Goal: Check status: Check status

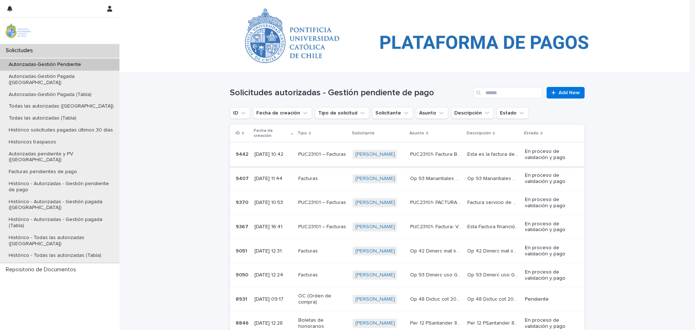
scroll to position [36, 0]
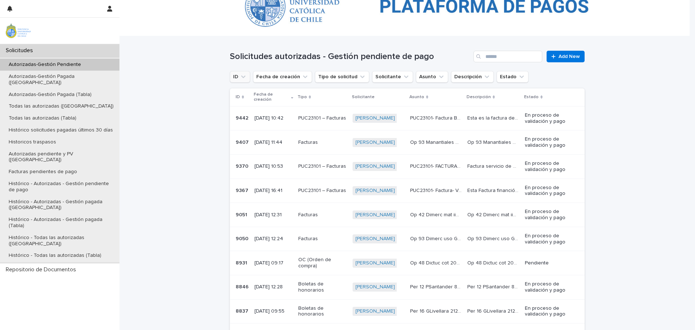
click at [240, 75] on icon "ID" at bounding box center [243, 76] width 7 height 7
click at [189, 181] on div "Loading... Saving… Loading... Saving… Solicitudes autorizadas - Gestión pendien…" at bounding box center [407, 222] width 576 height 373
click at [492, 55] on input "Search" at bounding box center [508, 57] width 69 height 12
click at [383, 77] on button "Solicitante" at bounding box center [392, 77] width 41 height 12
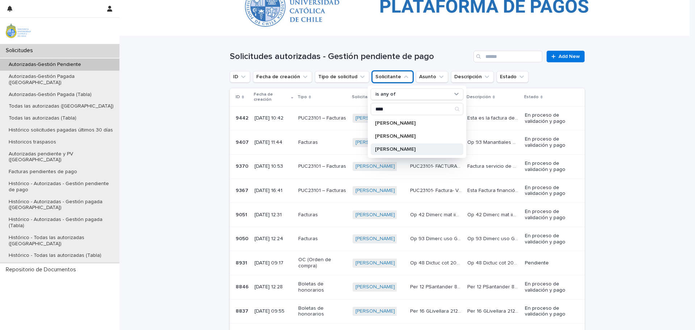
type input "****"
click at [404, 148] on p "[PERSON_NAME]" at bounding box center [413, 149] width 77 height 5
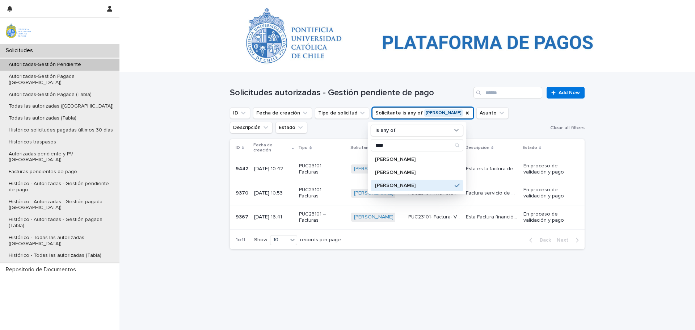
click at [431, 276] on div "Loading... Saving… Loading... Saving… Solicitudes autorizadas - Gestión pendien…" at bounding box center [407, 191] width 362 height 239
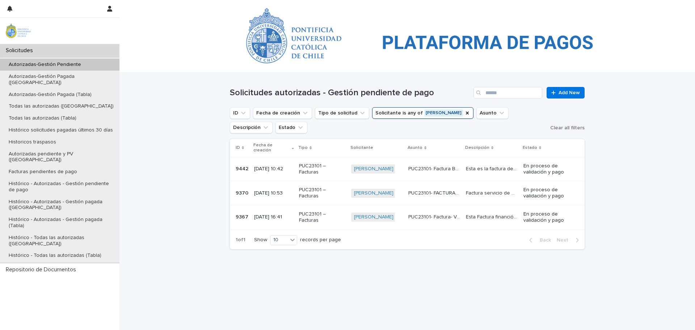
click at [302, 216] on p "PUC23101 – Facturas" at bounding box center [322, 217] width 46 height 12
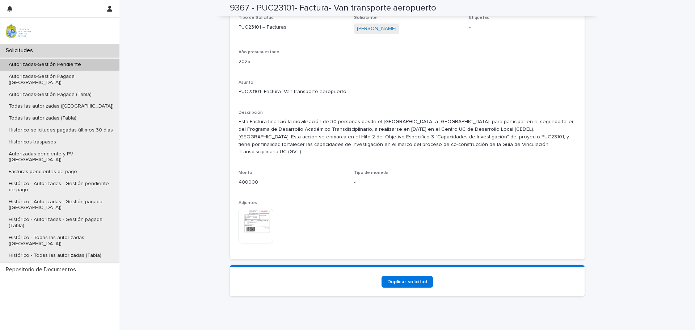
scroll to position [570, 0]
click at [259, 209] on img at bounding box center [256, 225] width 35 height 35
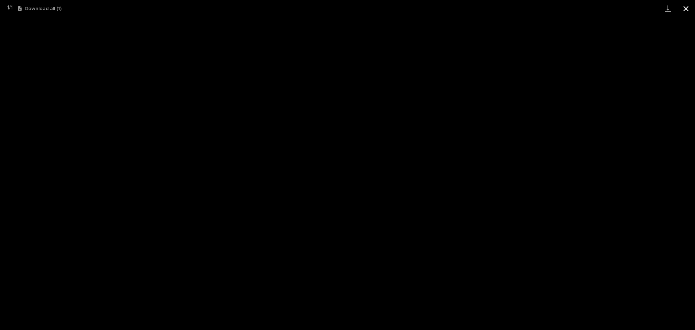
click at [686, 7] on button "Close gallery" at bounding box center [686, 8] width 18 height 17
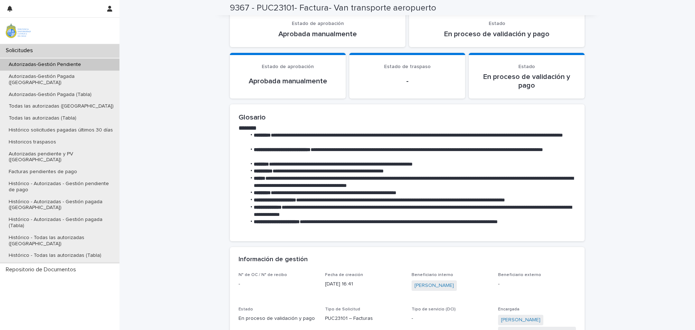
scroll to position [0, 0]
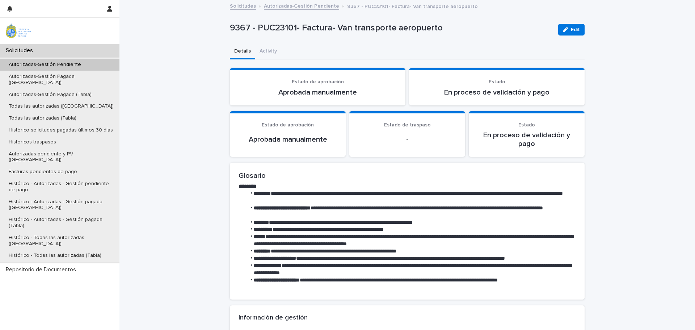
drag, startPoint x: 571, startPoint y: 32, endPoint x: 530, endPoint y: 55, distance: 47.3
click at [571, 32] on button "Edit" at bounding box center [571, 30] width 26 height 12
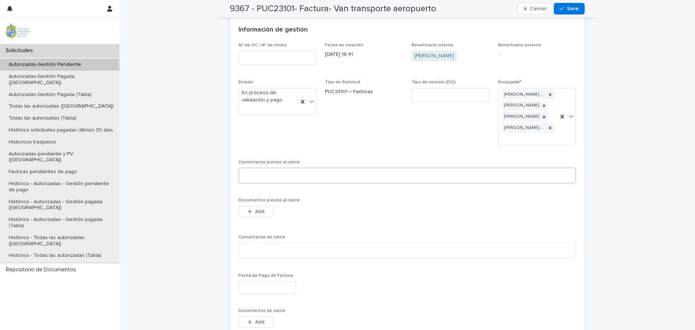
scroll to position [290, 0]
click at [263, 166] on textarea at bounding box center [407, 174] width 337 height 16
click at [263, 204] on button "Add" at bounding box center [256, 210] width 35 height 12
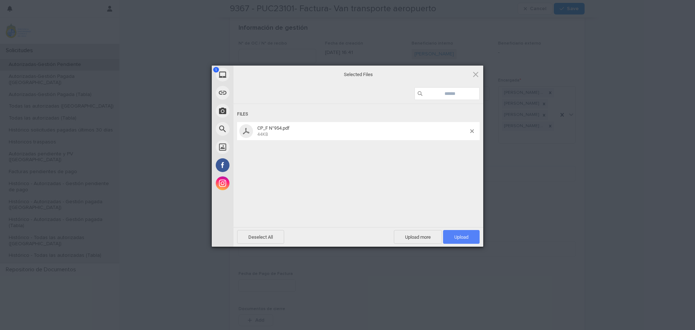
click at [466, 238] on span "Upload 1" at bounding box center [461, 236] width 14 height 5
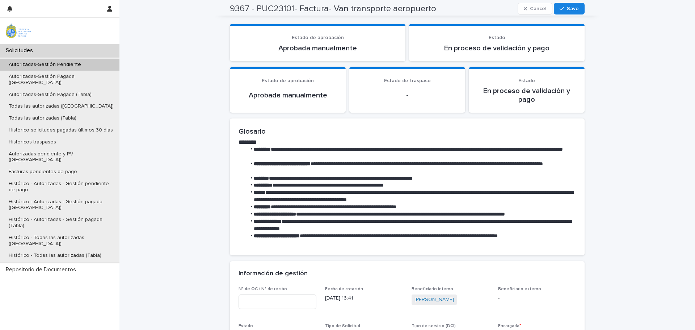
scroll to position [0, 0]
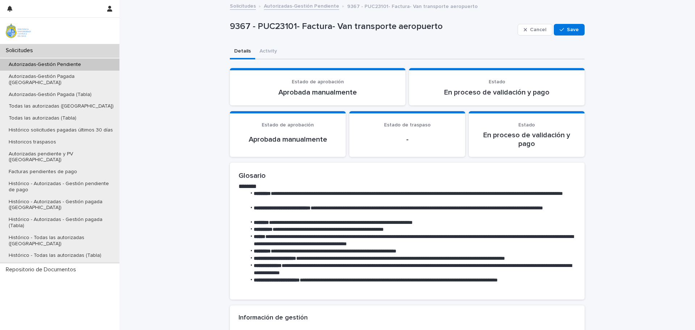
click at [499, 92] on p "En proceso de validación y pago" at bounding box center [497, 92] width 158 height 9
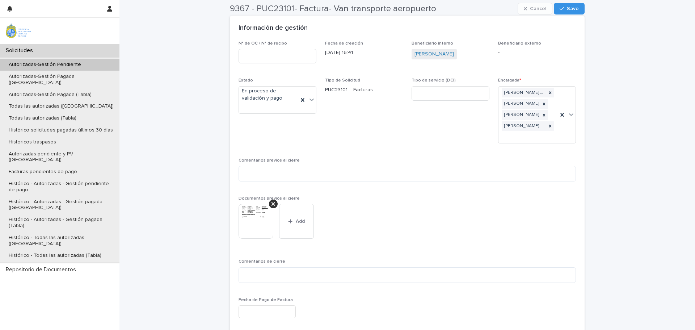
scroll to position [326, 0]
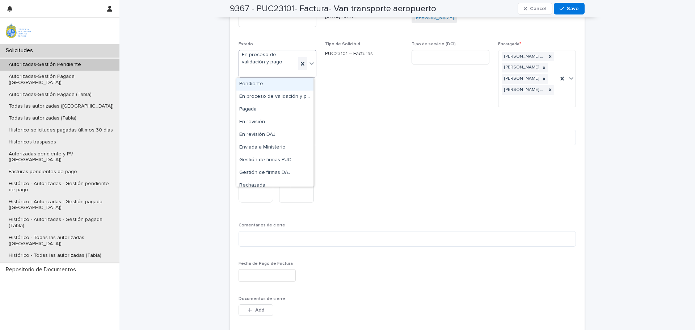
click at [302, 66] on icon at bounding box center [302, 63] width 7 height 7
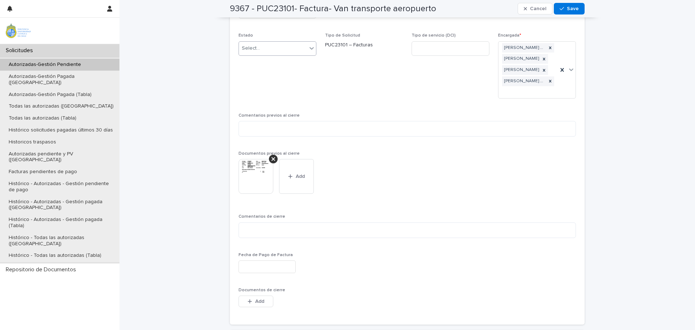
scroll to position [322, 0]
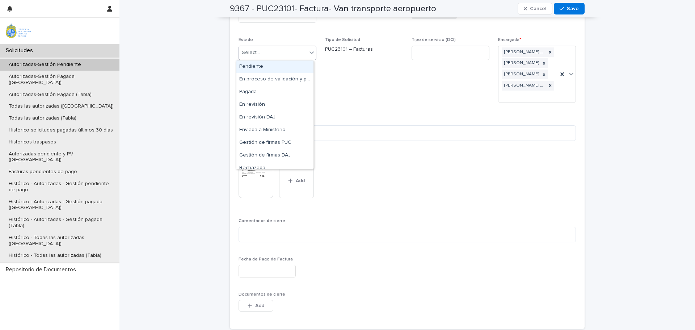
click at [263, 54] on div "Select..." at bounding box center [273, 53] width 68 height 12
click at [257, 93] on div "Pagada" at bounding box center [274, 92] width 77 height 13
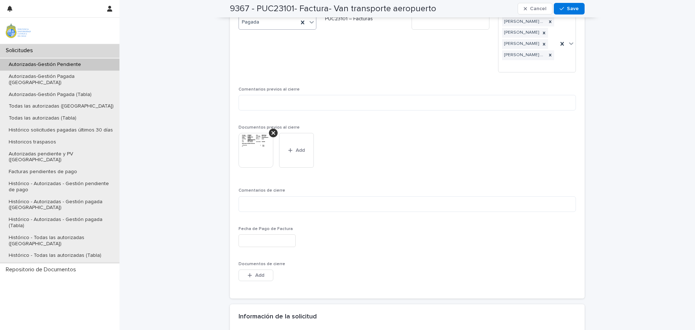
scroll to position [352, 0]
click at [269, 129] on div at bounding box center [273, 133] width 9 height 9
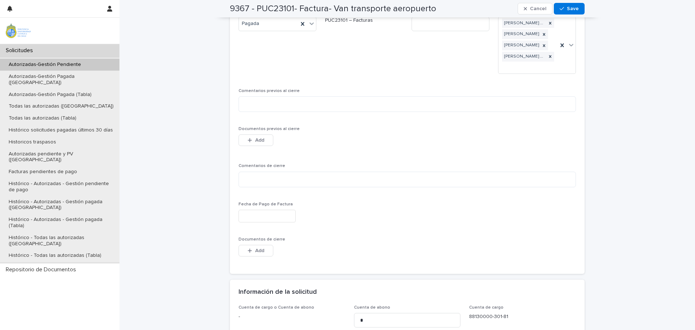
scroll to position [339, 0]
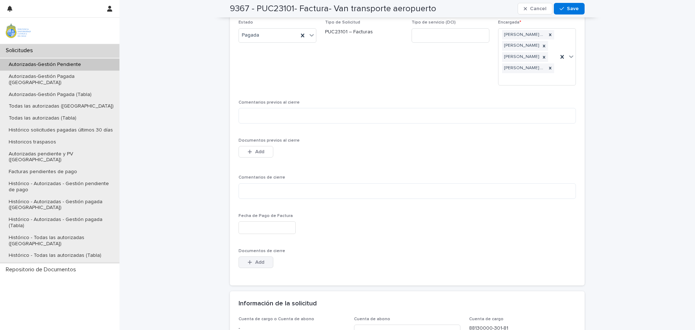
click at [252, 260] on div "button" at bounding box center [251, 262] width 7 height 5
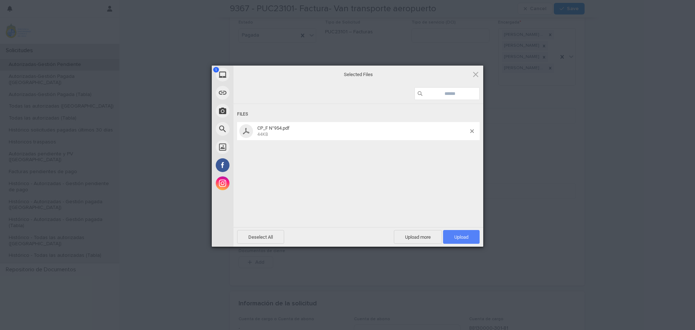
click at [461, 234] on span "Upload 1" at bounding box center [461, 237] width 37 height 14
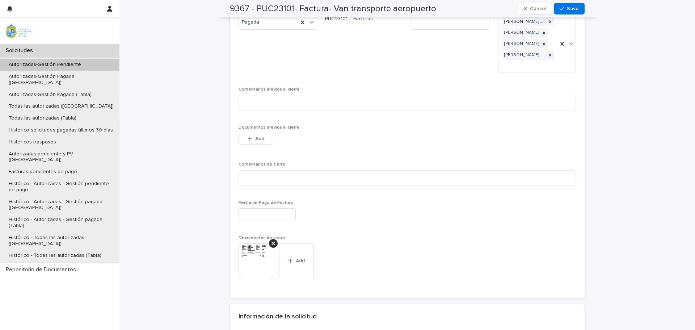
scroll to position [388, 0]
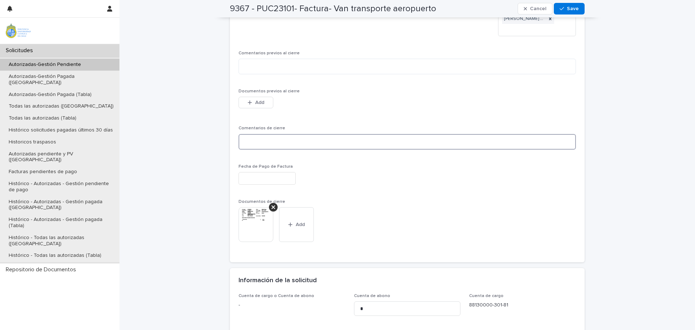
click at [261, 134] on textarea at bounding box center [407, 142] width 337 height 16
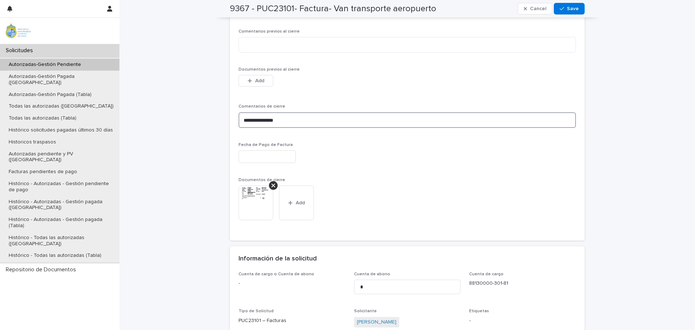
scroll to position [398, 0]
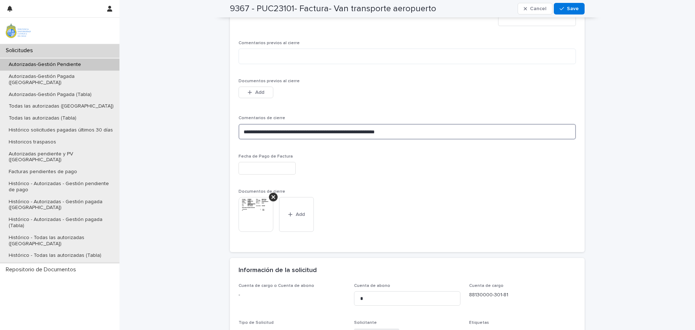
type textarea "**********"
click at [581, 99] on div "**********" at bounding box center [407, 88] width 355 height 329
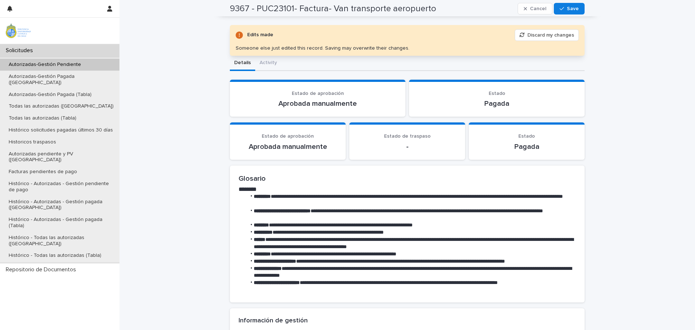
scroll to position [0, 0]
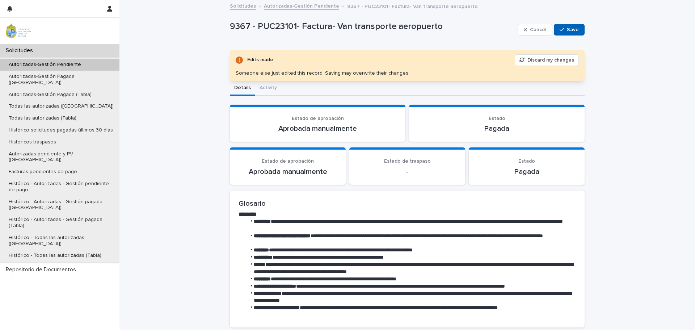
click at [560, 30] on icon "button" at bounding box center [562, 29] width 4 height 5
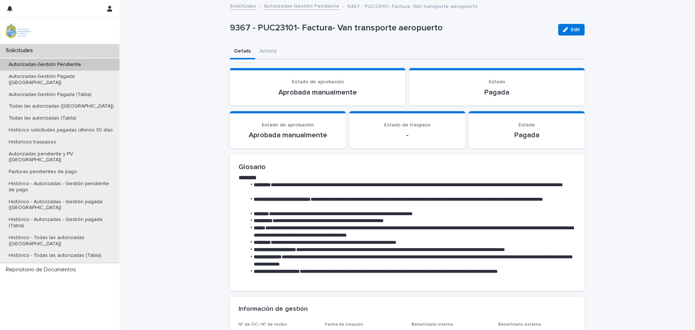
click at [54, 65] on p "Autorizadas-Gestión Pendiente" at bounding box center [45, 65] width 84 height 6
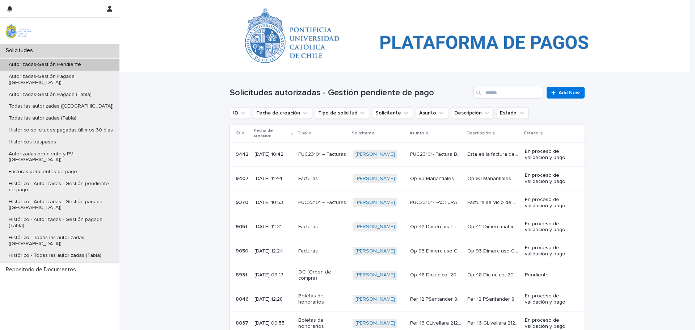
click at [361, 132] on p "Solicitante" at bounding box center [363, 133] width 23 height 8
click at [375, 112] on button "Solicitante" at bounding box center [392, 113] width 41 height 12
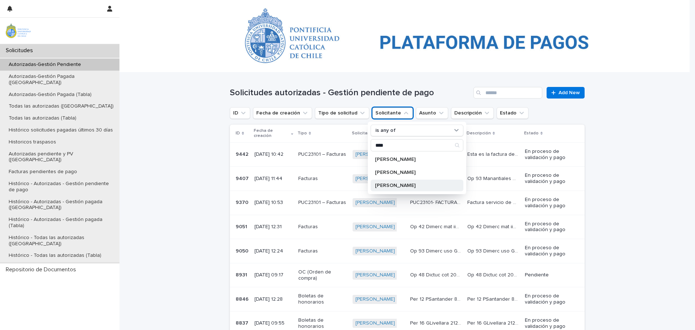
type input "****"
click at [388, 184] on p "[PERSON_NAME]" at bounding box center [413, 185] width 77 height 5
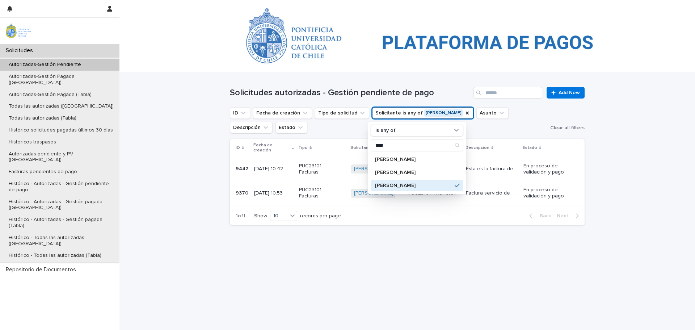
click at [377, 231] on div "Loading... Saving… Loading... Saving… Solicitudes autorizadas - Gestión pendien…" at bounding box center [407, 191] width 362 height 239
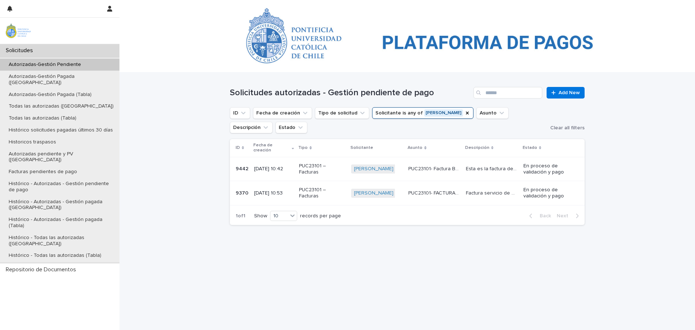
click at [287, 190] on p "[DATE] 10:53" at bounding box center [273, 193] width 39 height 6
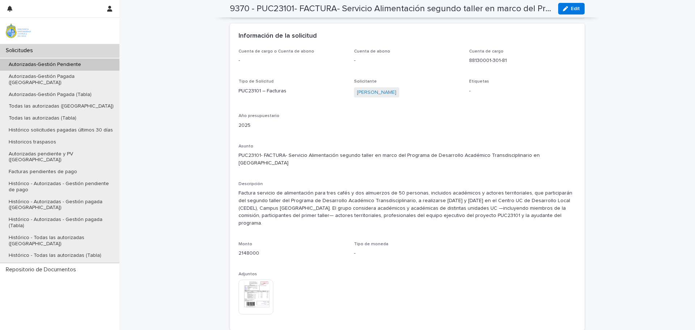
scroll to position [662, 0]
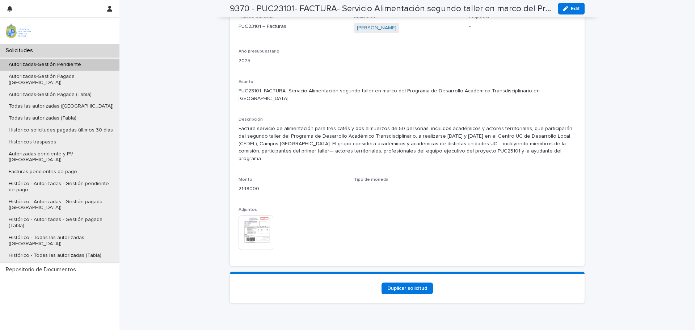
click at [257, 215] on img at bounding box center [256, 232] width 35 height 35
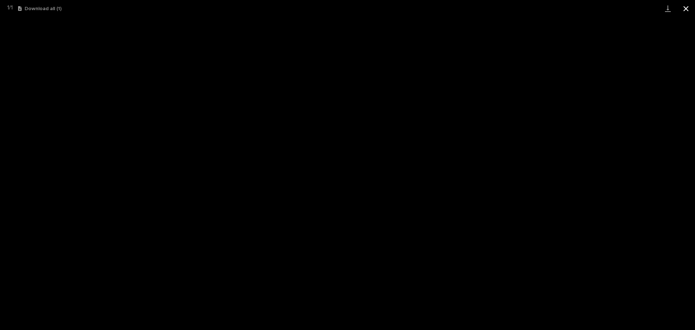
click at [683, 9] on button "Close gallery" at bounding box center [686, 8] width 18 height 17
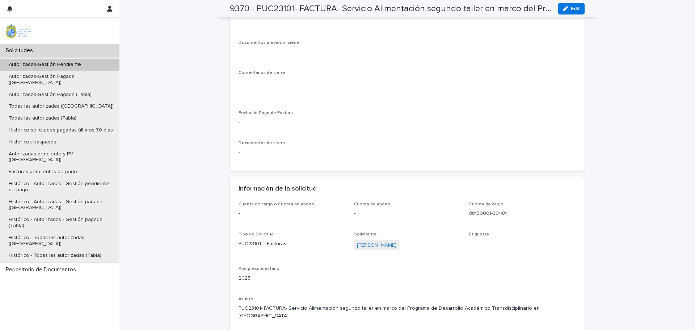
scroll to position [228, 0]
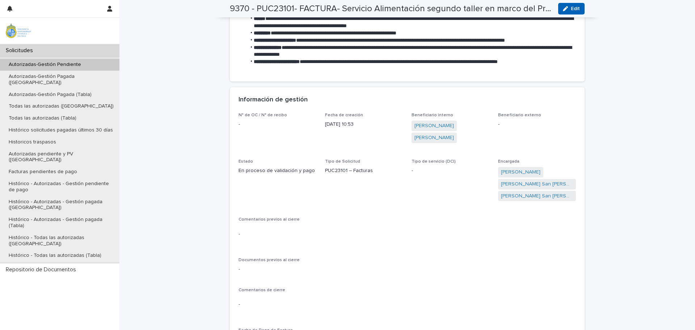
click at [567, 7] on div "button" at bounding box center [567, 8] width 8 height 5
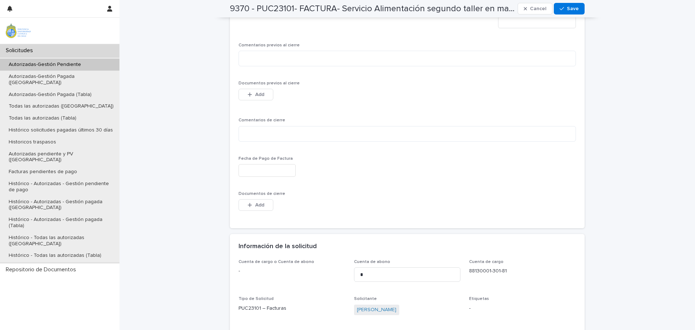
scroll to position [312, 0]
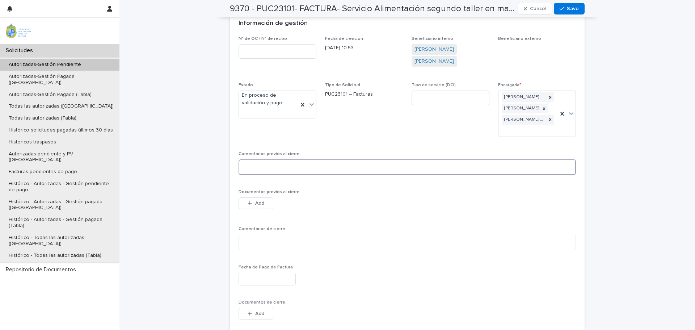
click at [263, 159] on textarea at bounding box center [407, 167] width 337 height 16
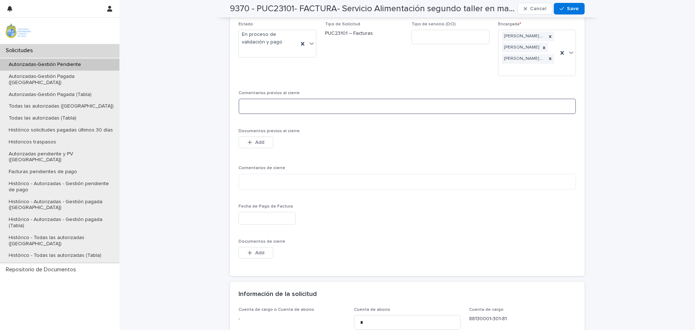
scroll to position [385, 0]
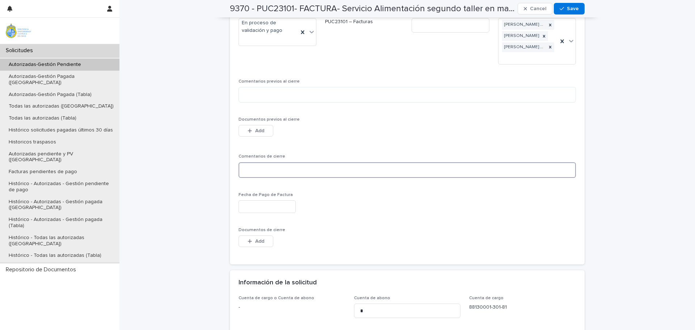
click at [291, 162] on textarea at bounding box center [407, 170] width 337 height 16
type textarea "*"
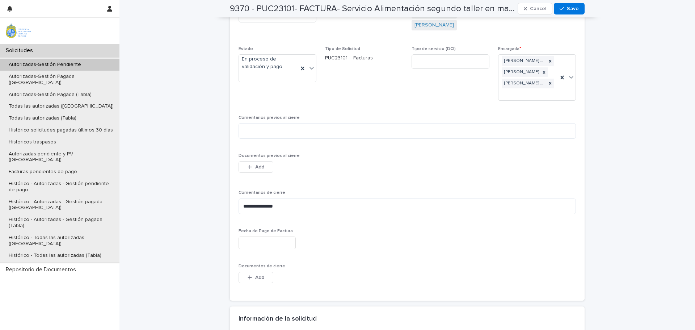
scroll to position [457, 0]
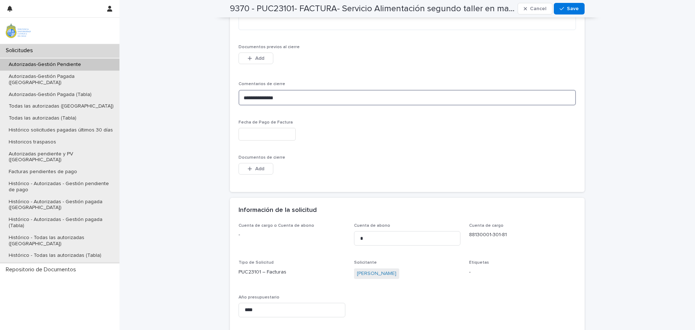
click at [292, 90] on textarea "**********" at bounding box center [407, 98] width 337 height 16
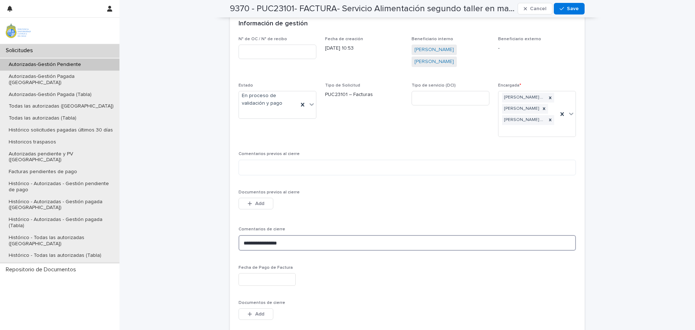
scroll to position [367, 0]
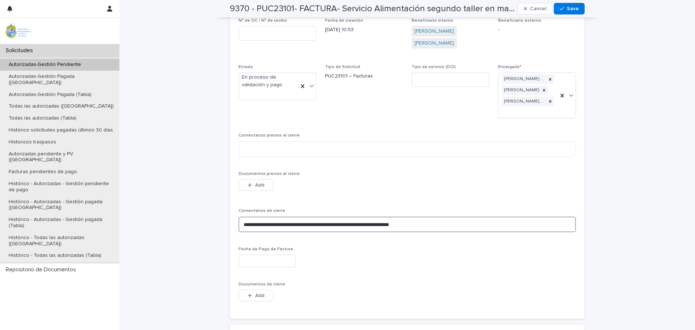
type textarea "**********"
click at [626, 151] on div "**********" at bounding box center [407, 190] width 576 height 1092
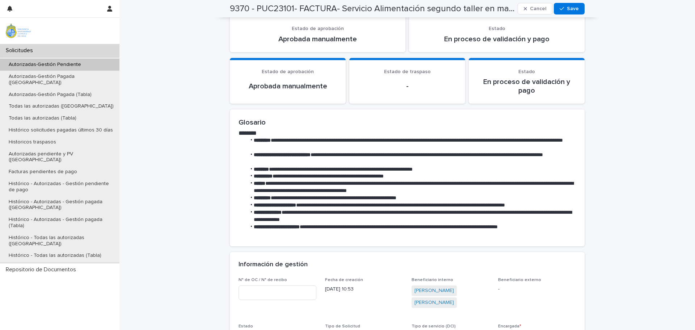
scroll to position [77, 0]
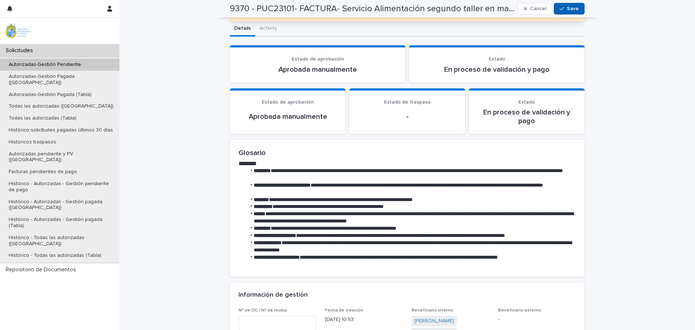
click at [567, 8] on span "Save" at bounding box center [573, 8] width 12 height 5
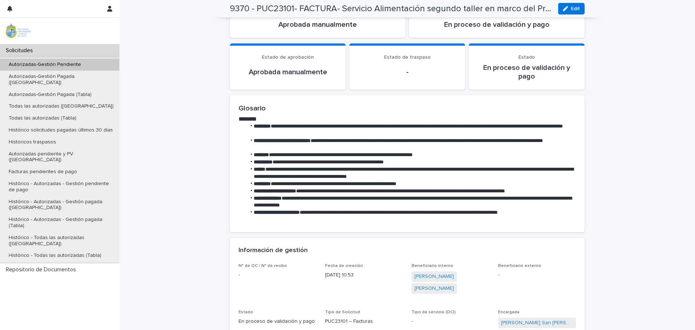
click at [45, 63] on p "Autorizadas-Gestión Pendiente" at bounding box center [45, 65] width 84 height 6
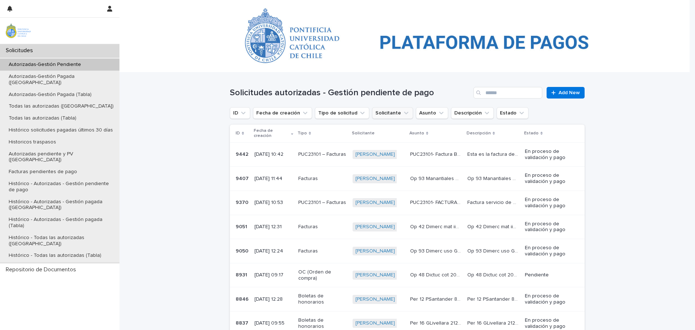
click at [386, 109] on button "Solicitante" at bounding box center [392, 113] width 41 height 12
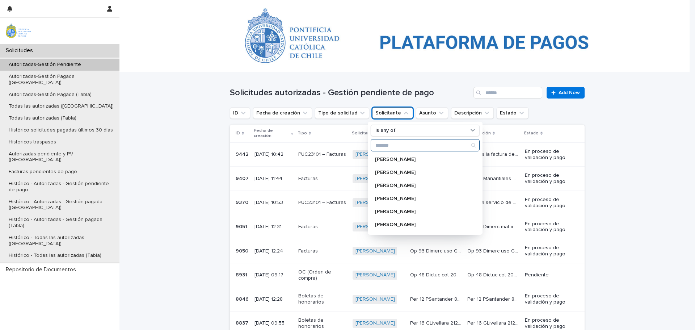
click at [402, 149] on input "Search" at bounding box center [425, 145] width 108 height 12
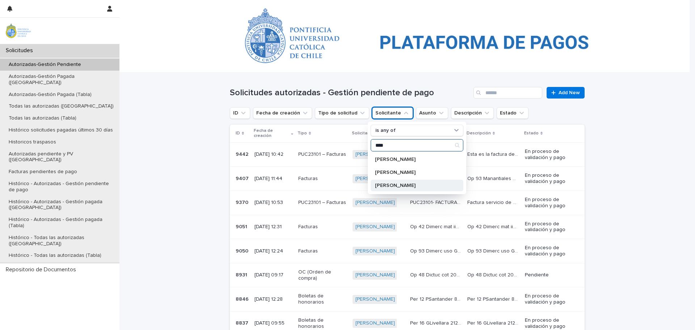
type input "****"
click at [404, 186] on p "[PERSON_NAME]" at bounding box center [413, 185] width 77 height 5
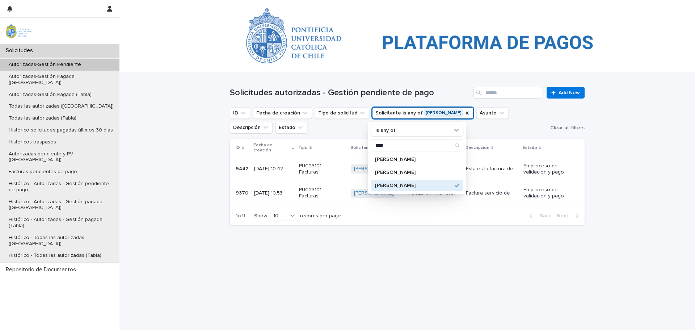
click at [216, 248] on div "Loading... Saving… Loading... Saving… Solicitudes autorizadas - Gestión pendien…" at bounding box center [407, 200] width 576 height 257
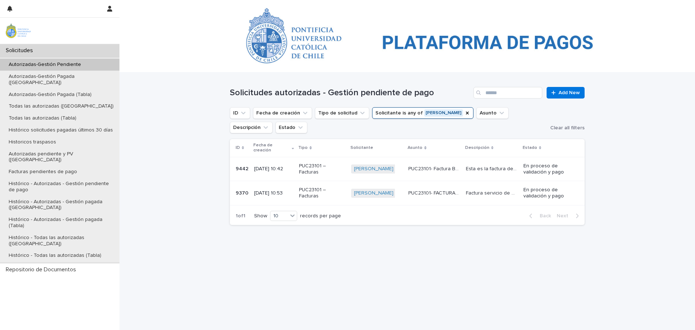
click at [336, 188] on p "PUC23101 – Facturas" at bounding box center [322, 193] width 46 height 12
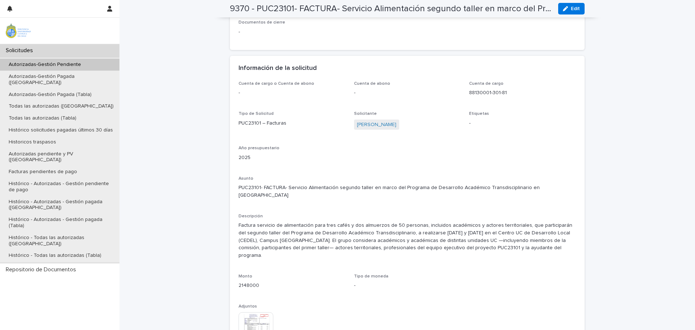
scroll to position [616, 0]
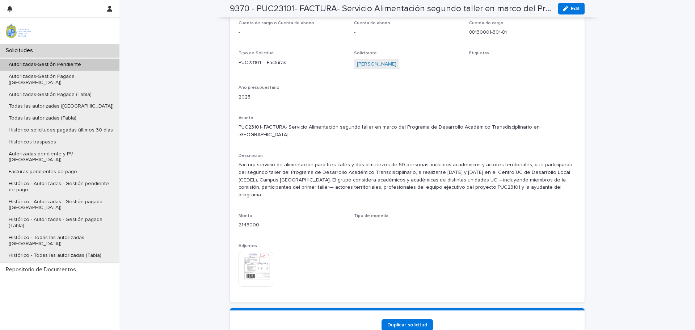
click at [251, 252] on img at bounding box center [256, 269] width 35 height 35
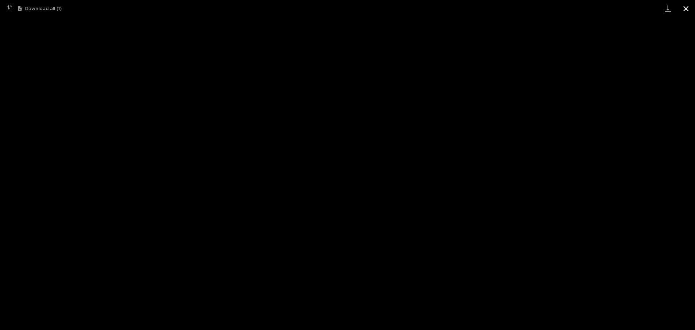
click at [685, 7] on button "Close gallery" at bounding box center [686, 8] width 18 height 17
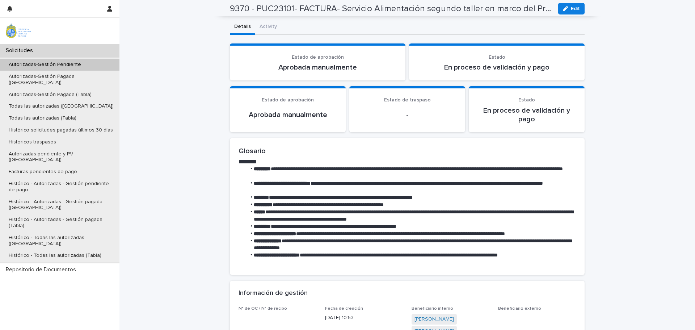
scroll to position [0, 0]
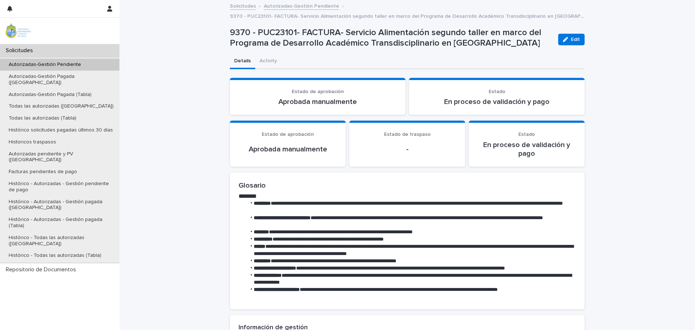
click at [71, 60] on div "Autorizadas-Gestión Pendiente" at bounding box center [59, 65] width 119 height 12
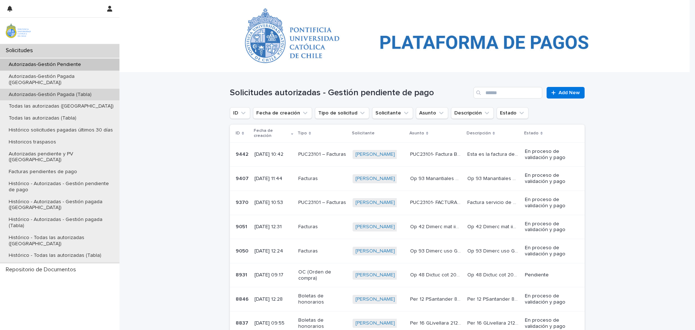
click at [73, 92] on p "Autorizadas-Gestión Pagada (Tabla)" at bounding box center [50, 95] width 94 height 6
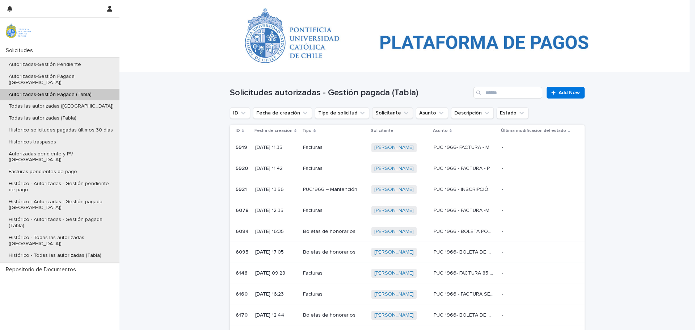
click at [386, 112] on button "Solicitante" at bounding box center [392, 113] width 41 height 12
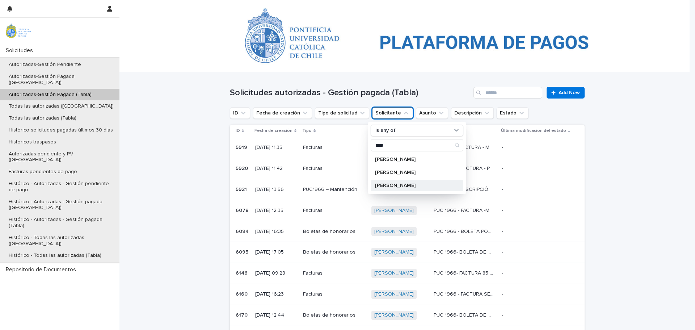
type input "****"
click at [405, 183] on p "[PERSON_NAME]" at bounding box center [413, 185] width 77 height 5
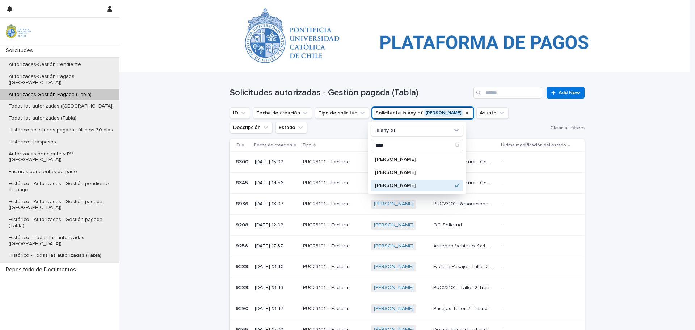
click at [201, 188] on div "Loading... Saving… Loading... Saving… Solicitudes autorizadas - Gestión pagada …" at bounding box center [407, 281] width 576 height 419
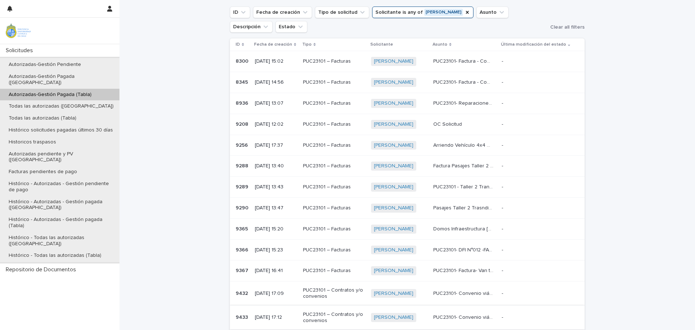
scroll to position [89, 0]
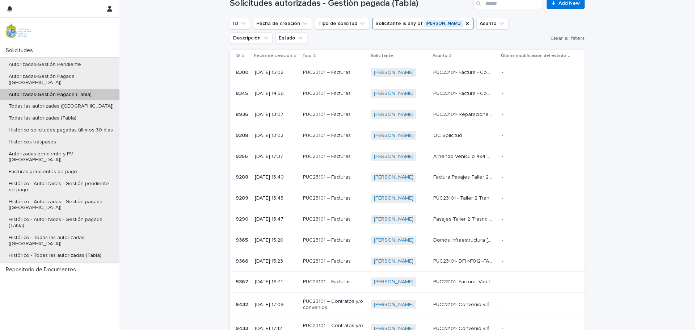
click at [430, 70] on td "[PERSON_NAME] + 0" at bounding box center [399, 72] width 62 height 21
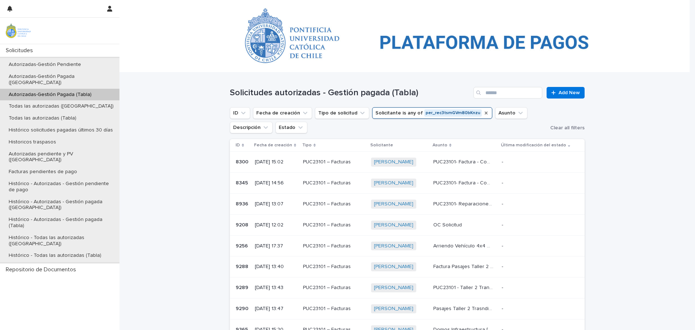
click at [485, 112] on icon "Solicitante" at bounding box center [486, 113] width 3 height 3
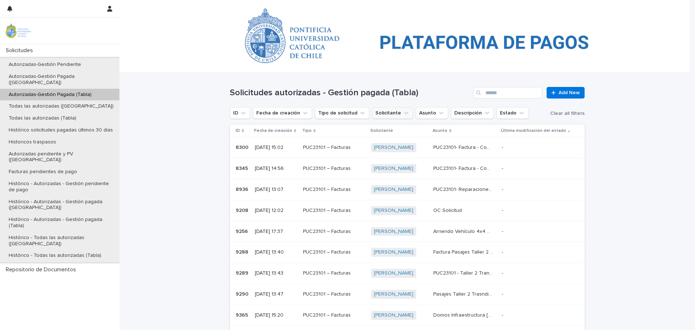
click at [383, 111] on button "Solicitante" at bounding box center [392, 113] width 41 height 12
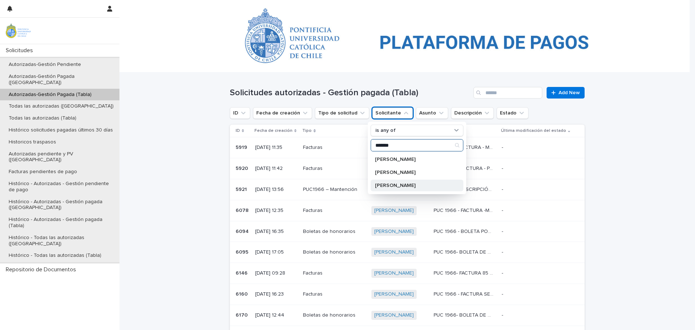
type input "*******"
click at [419, 187] on p "[PERSON_NAME]" at bounding box center [413, 185] width 77 height 5
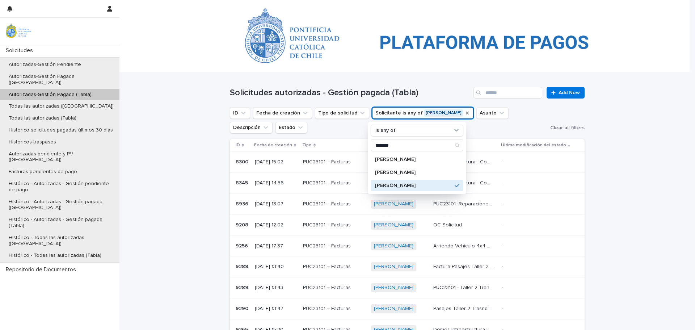
click at [545, 229] on div "-" at bounding box center [537, 225] width 71 height 12
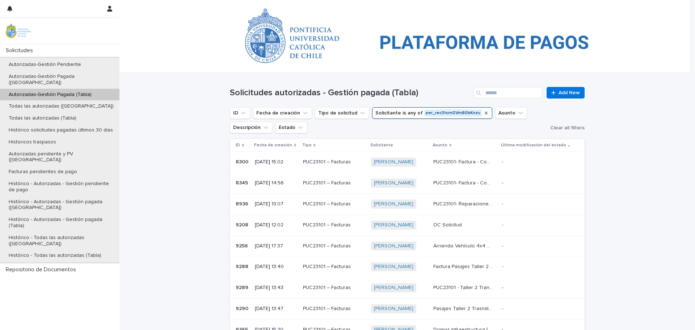
click at [483, 110] on icon "Solicitante" at bounding box center [486, 113] width 6 height 6
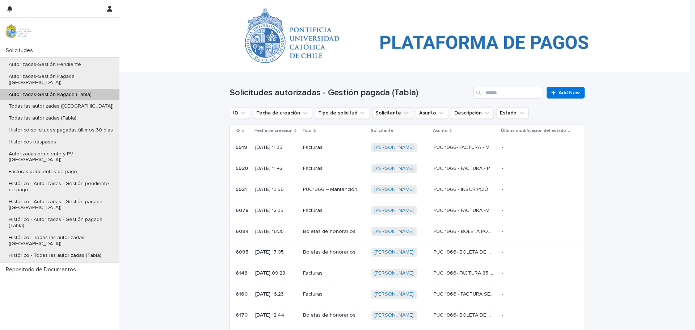
click at [377, 110] on button "Solicitante" at bounding box center [392, 113] width 41 height 12
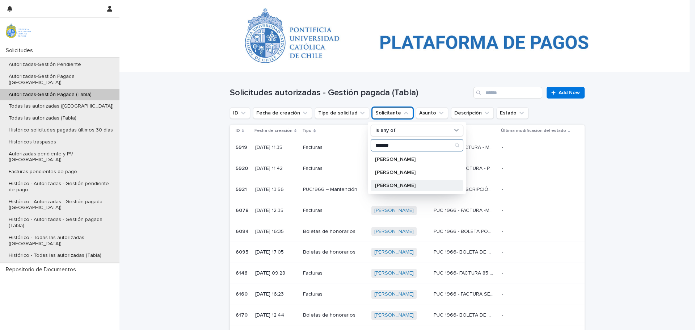
type input "*******"
click at [397, 182] on div "[PERSON_NAME]" at bounding box center [417, 186] width 93 height 12
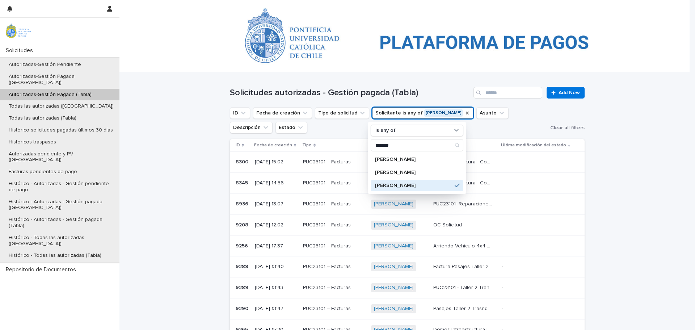
click at [186, 190] on div "Loading... Saving… Loading... Saving… Solicitudes autorizadas - Gestión pagada …" at bounding box center [407, 281] width 576 height 419
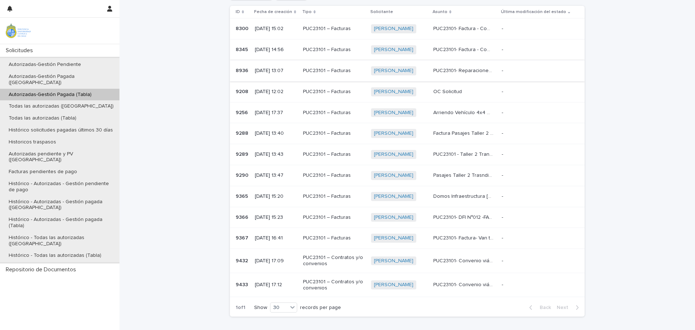
scroll to position [145, 0]
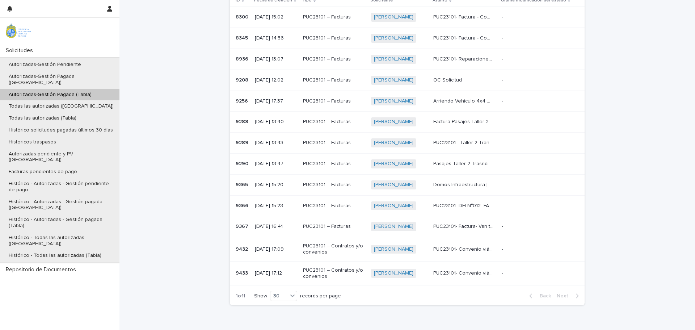
click at [293, 274] on p "[DATE] 17:12" at bounding box center [276, 273] width 42 height 6
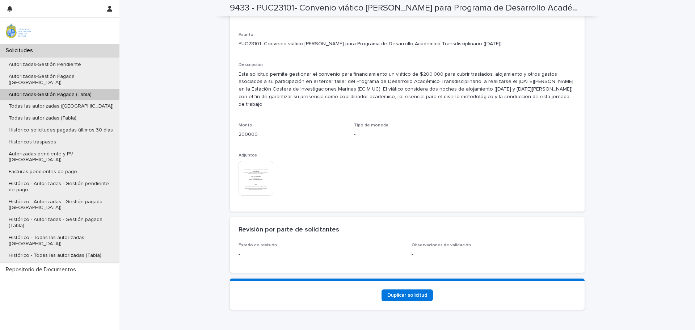
scroll to position [425, 0]
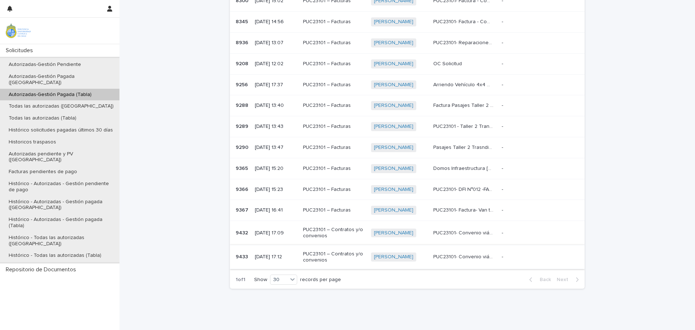
scroll to position [162, 0]
click at [361, 126] on div "PUC23101 – Facturas" at bounding box center [334, 126] width 63 height 12
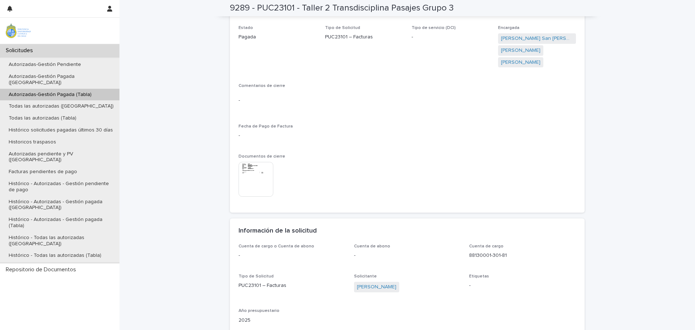
scroll to position [398, 0]
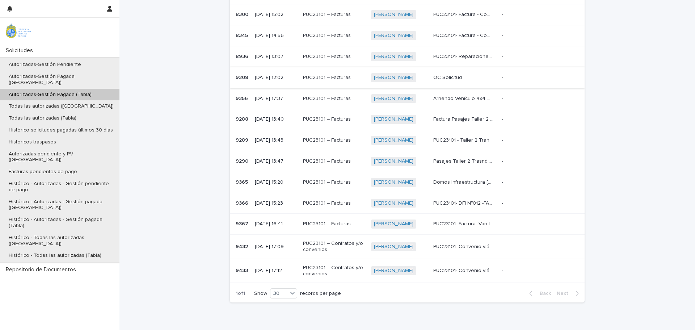
scroll to position [162, 0]
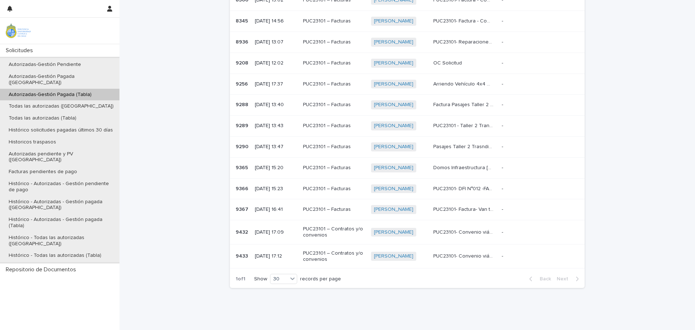
click at [255, 207] on p "[DATE] 16:41" at bounding box center [276, 209] width 42 height 6
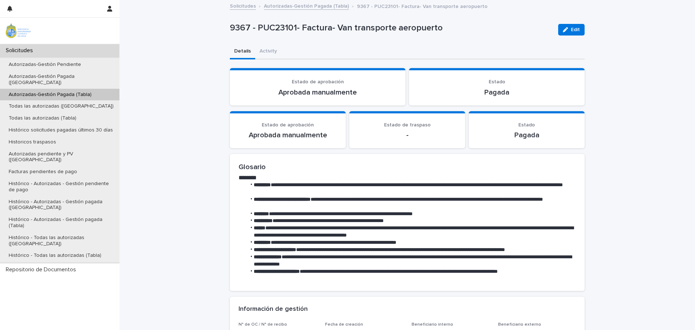
click at [50, 62] on p "Autorizadas-Gestión Pendiente" at bounding box center [45, 65] width 84 height 6
click at [101, 89] on div "Autorizadas-Gestión Pagada (Tabla)" at bounding box center [59, 95] width 119 height 12
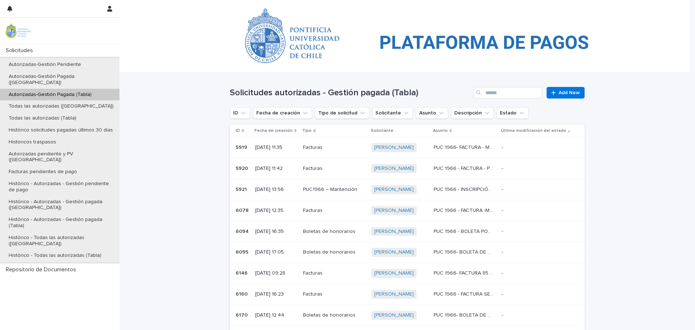
click at [91, 92] on p "Autorizadas-Gestión Pagada (Tabla)" at bounding box center [50, 95] width 94 height 6
click at [387, 113] on button "Solicitante" at bounding box center [392, 113] width 41 height 12
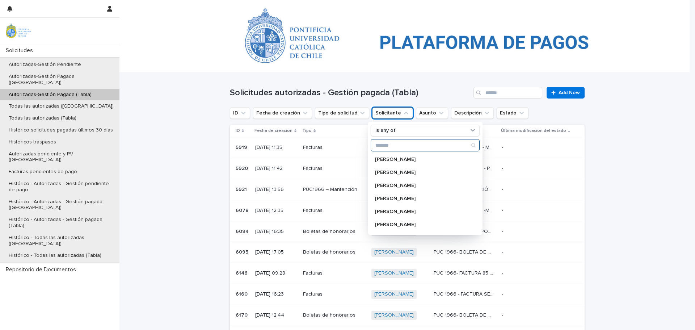
click at [410, 150] on input "Search" at bounding box center [425, 145] width 108 height 12
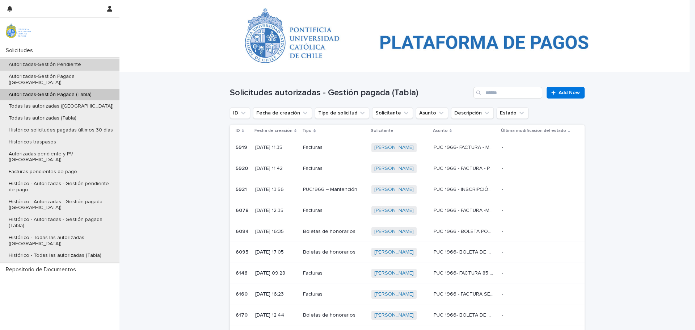
click at [73, 63] on p "Autorizadas-Gestión Pendiente" at bounding box center [45, 65] width 84 height 6
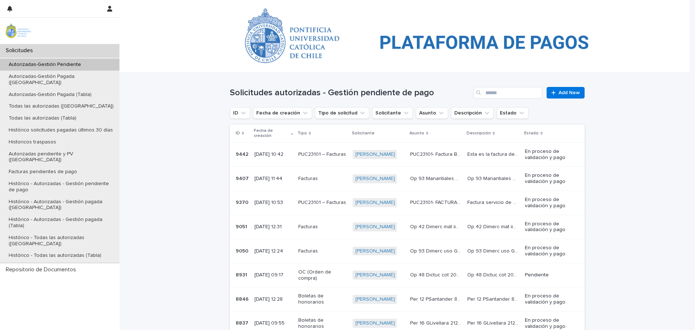
click at [365, 129] on p "Solicitante" at bounding box center [363, 133] width 23 height 8
click at [373, 114] on button "Solicitante" at bounding box center [392, 113] width 41 height 12
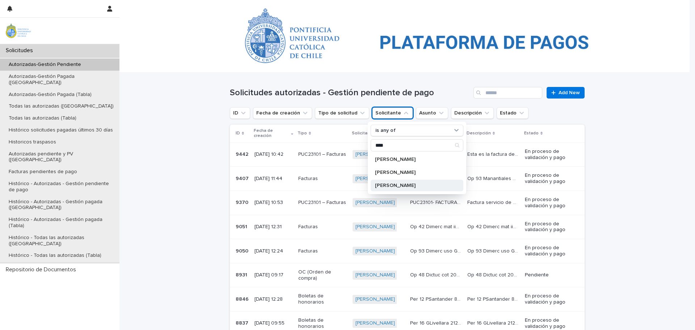
type input "****"
click at [395, 180] on div "[PERSON_NAME]" at bounding box center [417, 186] width 93 height 12
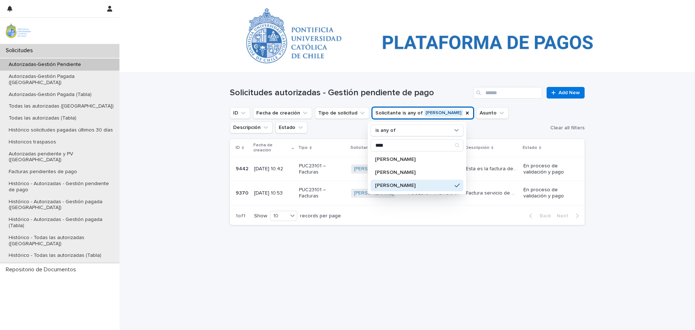
click at [352, 277] on div "Loading... Saving… Loading... Saving… Solicitudes autorizadas - Gestión pendien…" at bounding box center [407, 191] width 362 height 239
